Goal: Task Accomplishment & Management: Complete application form

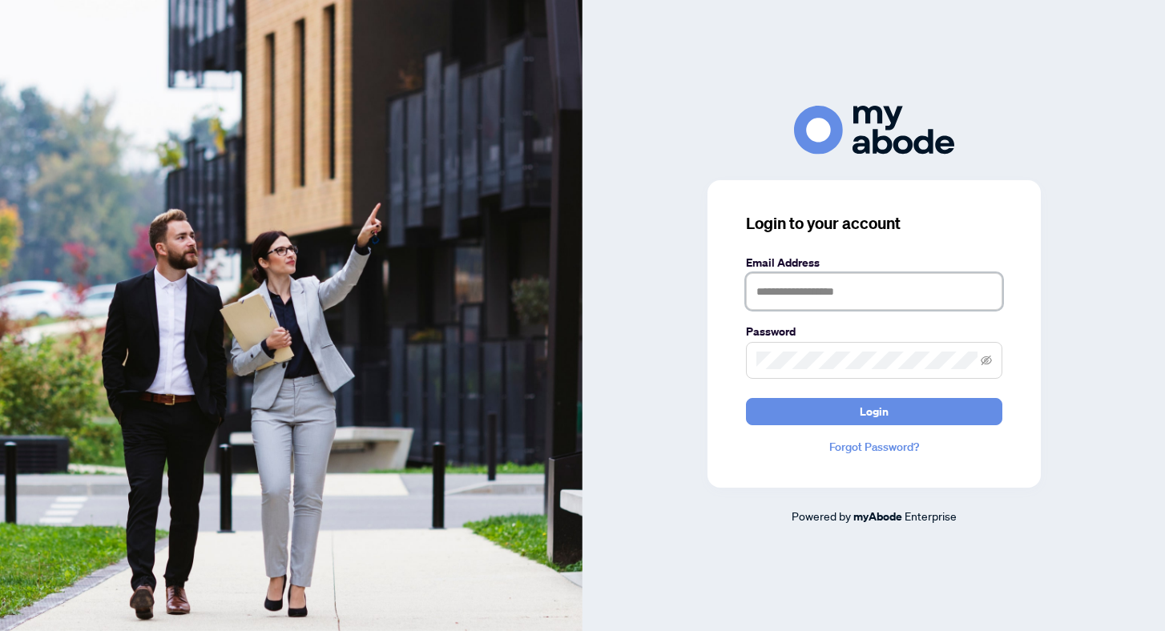
type input "**********"
click at [873, 411] on button "Login" at bounding box center [874, 411] width 256 height 27
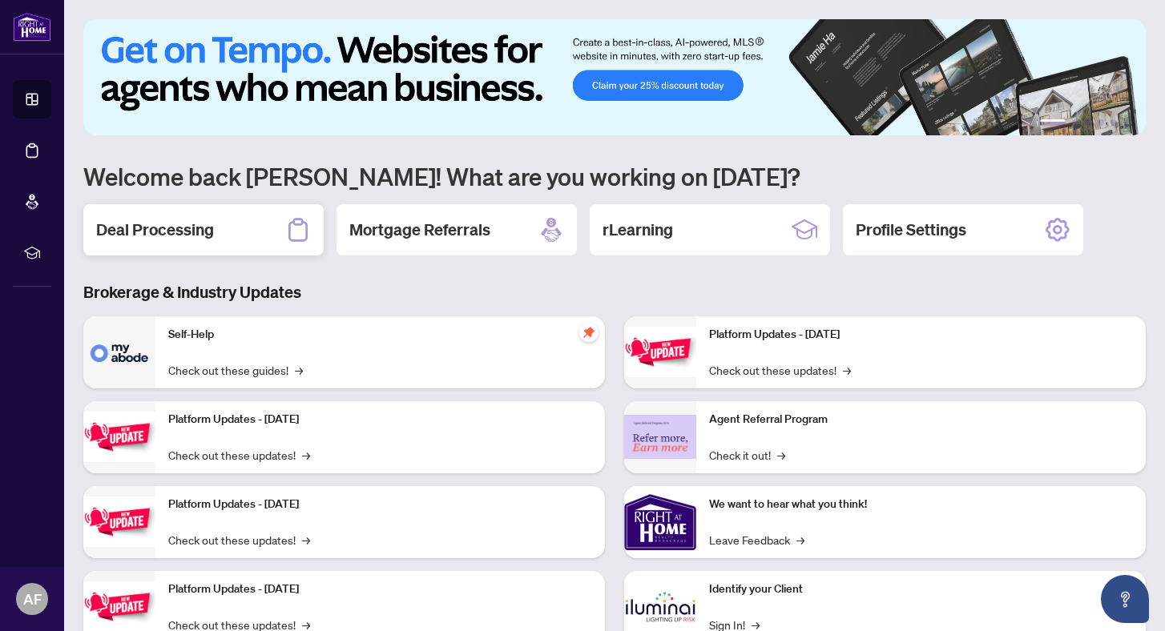
click at [186, 230] on h2 "Deal Processing" at bounding box center [155, 230] width 118 height 22
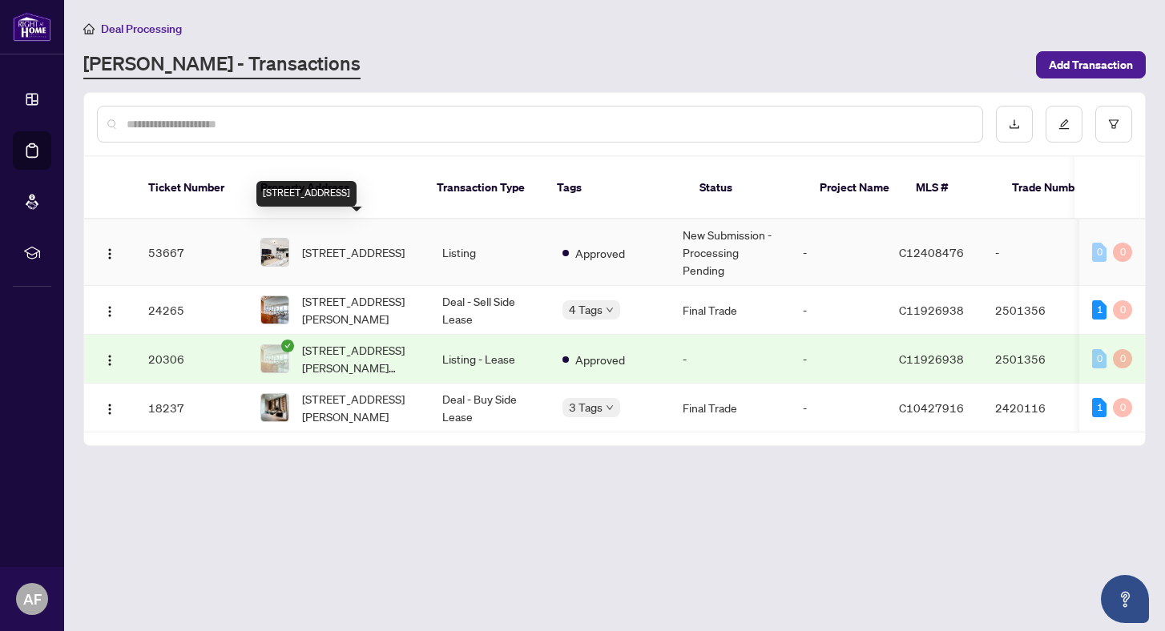
click at [349, 244] on span "[STREET_ADDRESS]" at bounding box center [353, 253] width 103 height 18
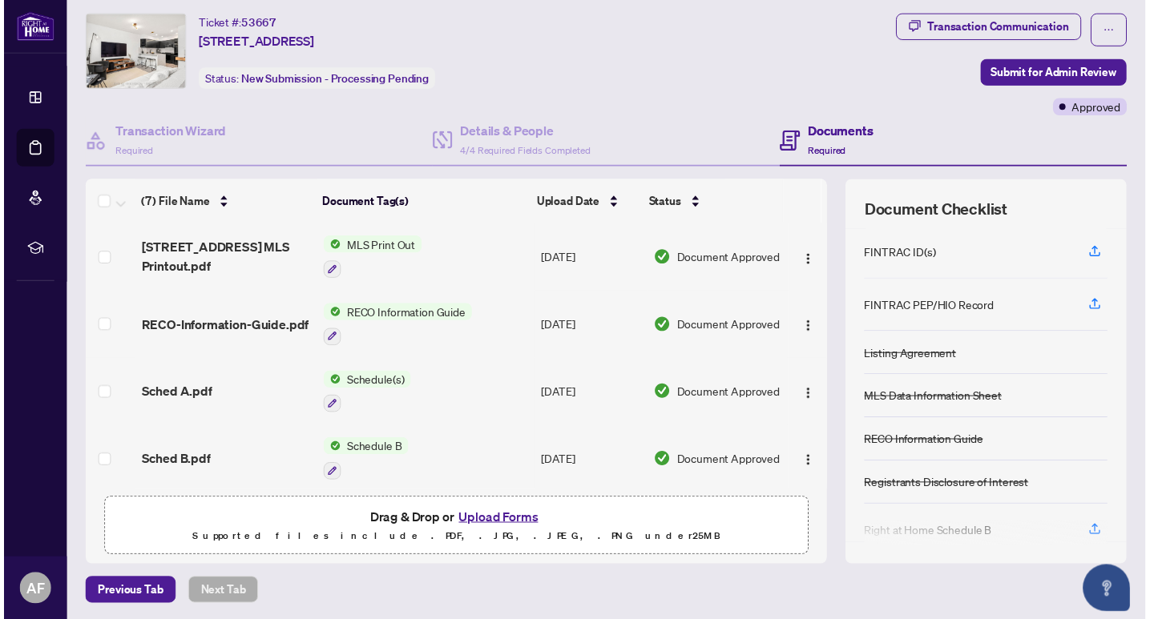
scroll to position [29, 0]
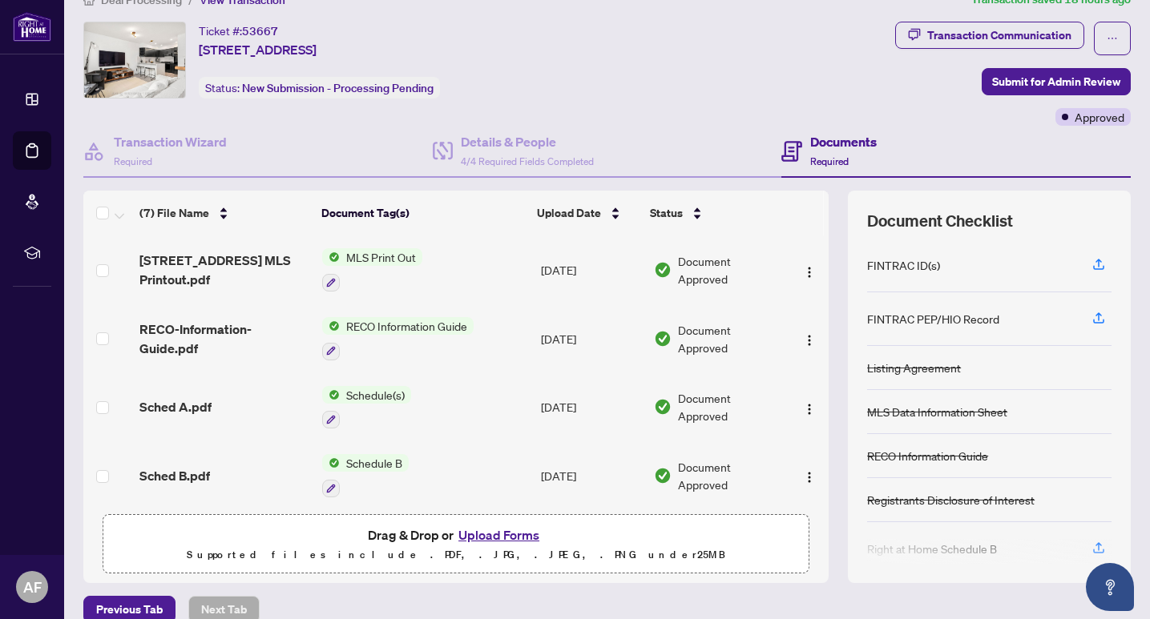
click at [507, 523] on span "Drag & Drop or Upload Forms Supported files include .PDF, .JPG, .JPEG, .PNG und…" at bounding box center [455, 544] width 705 height 59
click at [509, 529] on button "Upload Forms" at bounding box center [498, 535] width 91 height 21
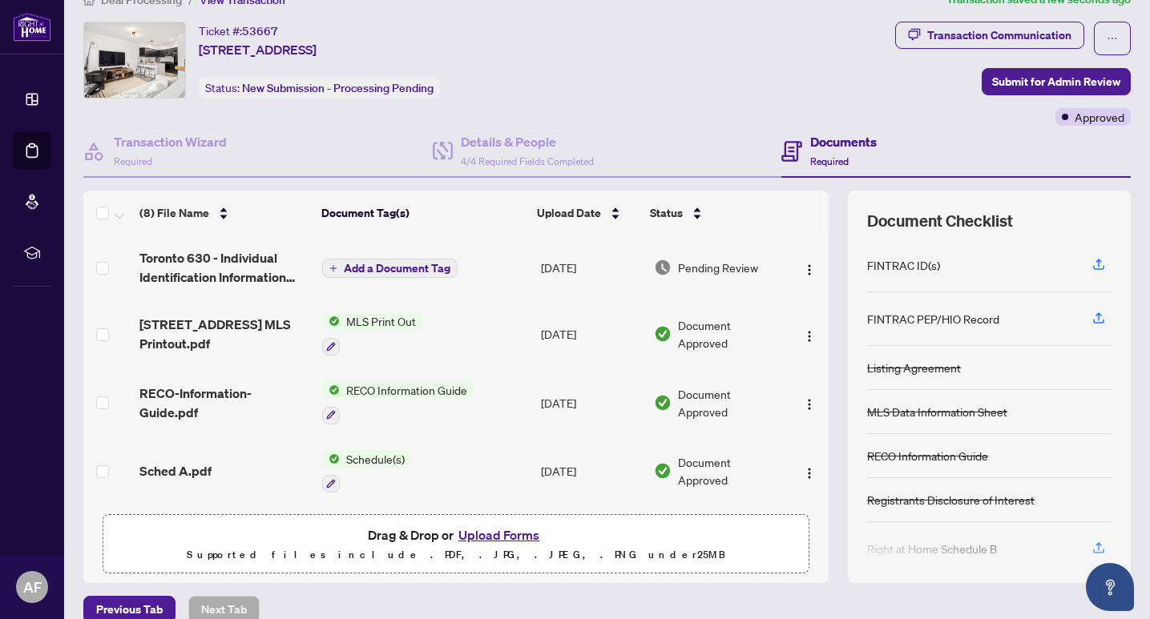
scroll to position [0, 0]
click at [1024, 72] on span "Submit for Admin Review" at bounding box center [1056, 82] width 128 height 26
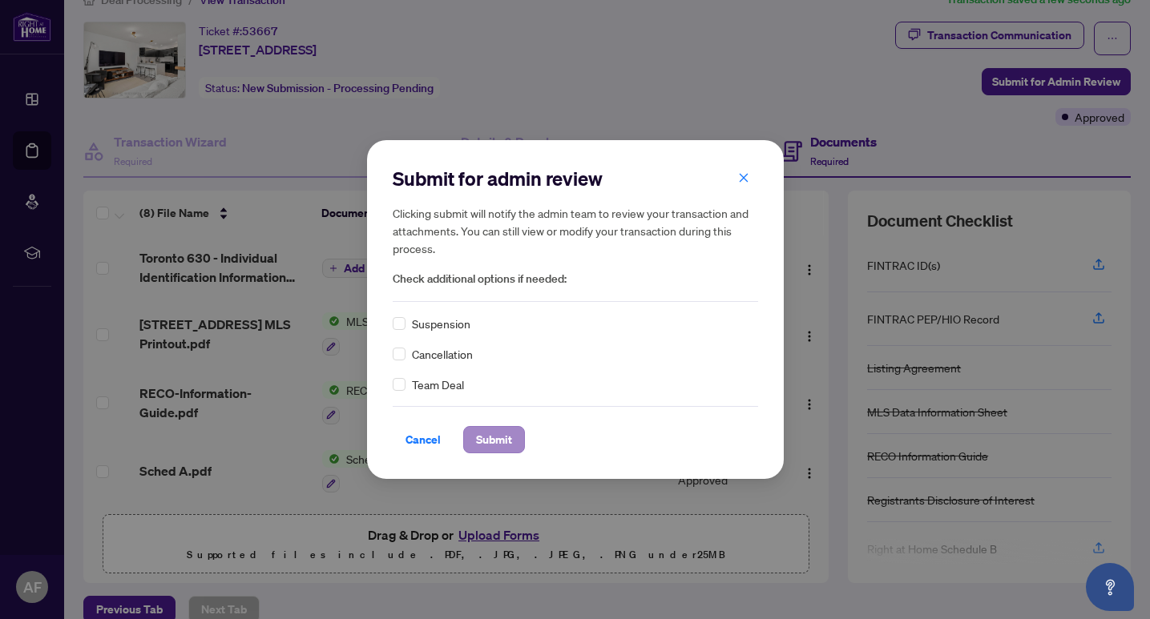
click at [494, 441] on span "Submit" at bounding box center [494, 440] width 36 height 26
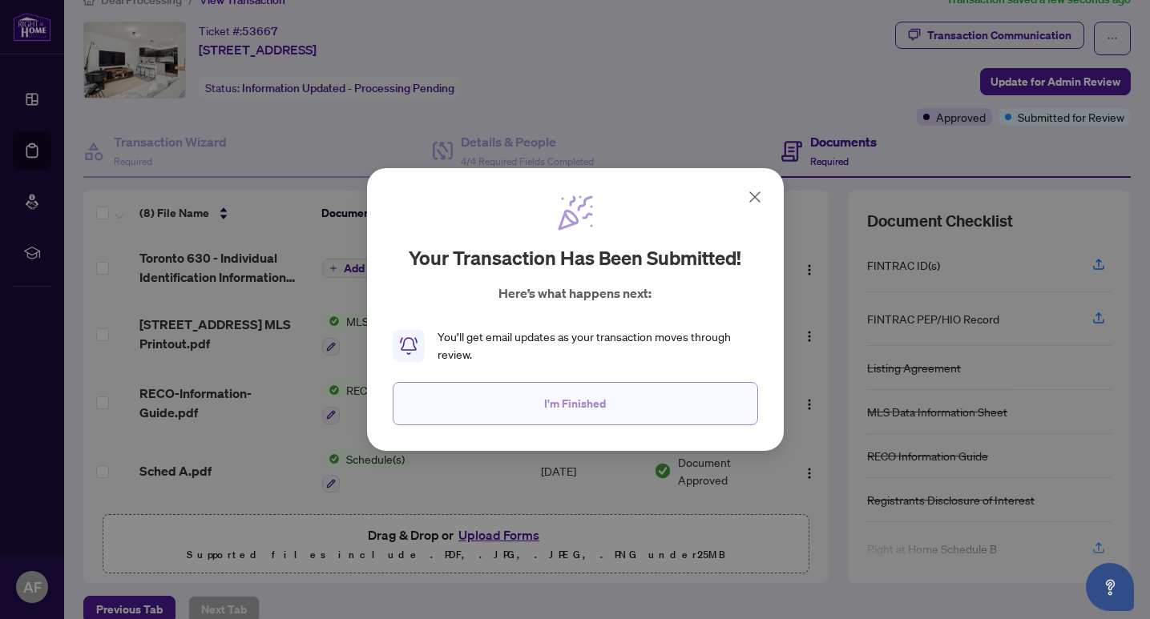
click at [631, 393] on button "I'm Finished" at bounding box center [575, 403] width 365 height 43
